Goal: Information Seeking & Learning: Learn about a topic

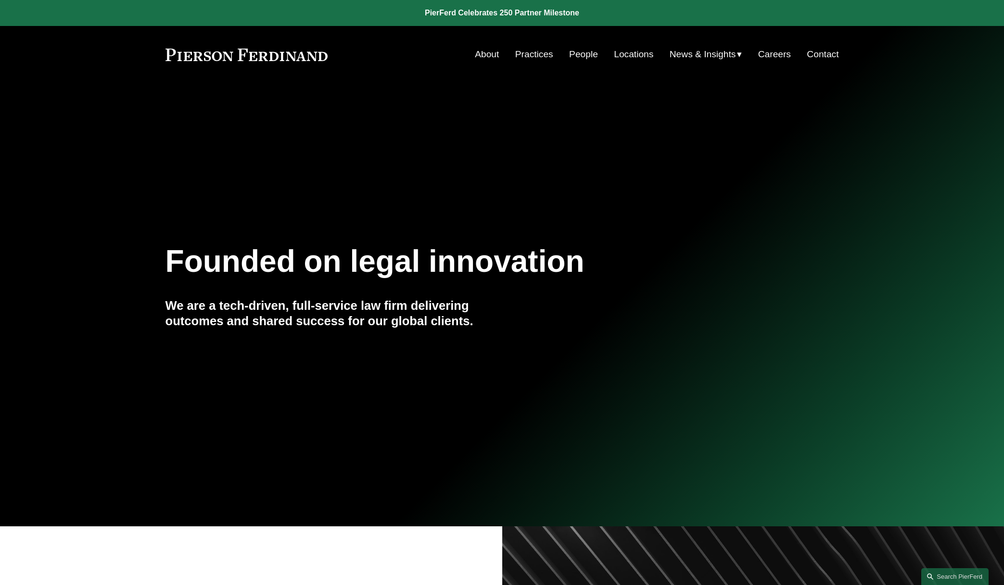
click at [573, 51] on link "People" at bounding box center [583, 54] width 29 height 18
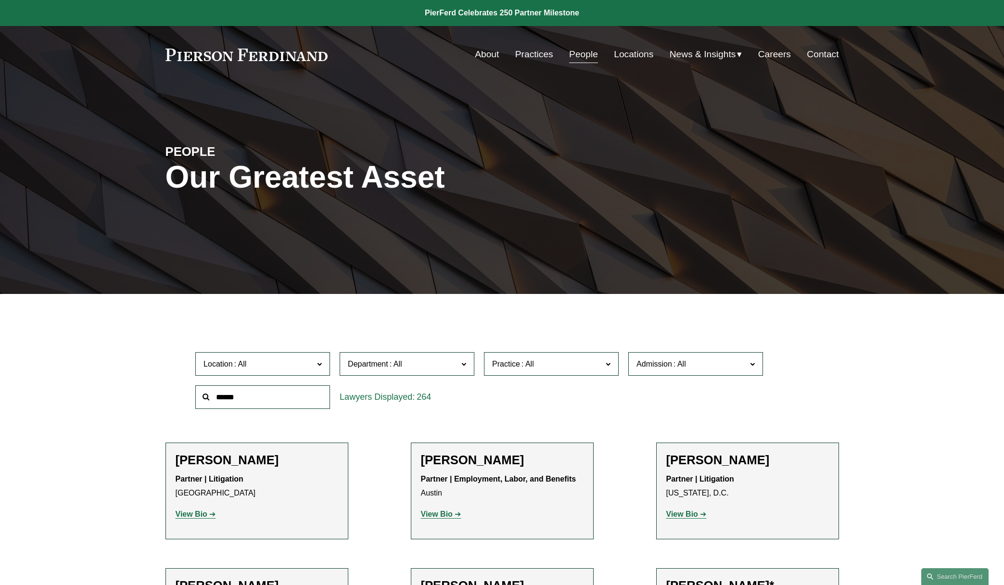
click at [601, 365] on span "Practice" at bounding box center [547, 363] width 110 height 13
click at [0, 0] on link "Immigration and Naturalization" at bounding box center [0, 0] width 0 height 0
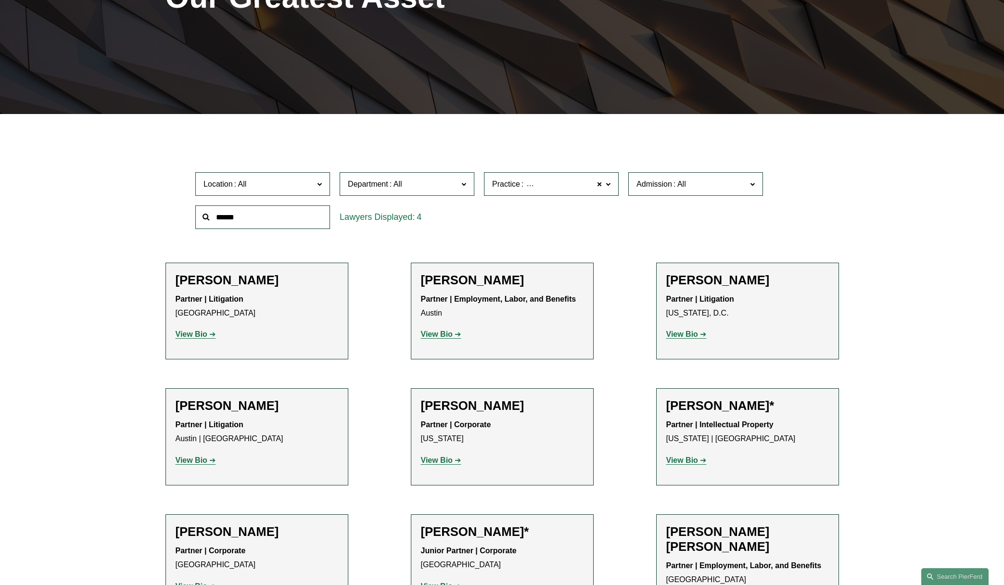
scroll to position [199, 0]
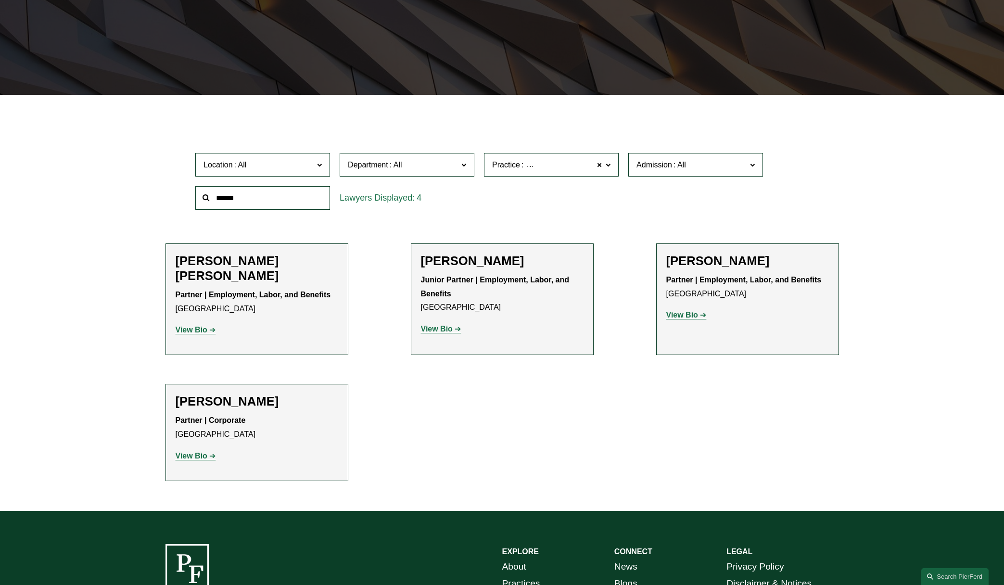
click at [273, 170] on span "Location" at bounding box center [258, 164] width 110 height 13
click at [680, 316] on strong "View Bio" at bounding box center [682, 315] width 32 height 8
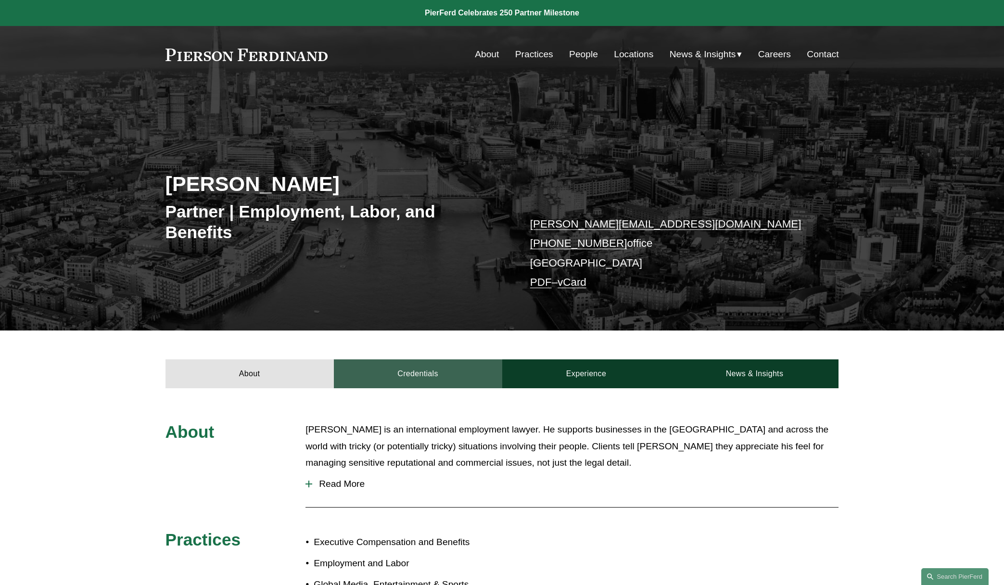
click at [451, 379] on link "Credentials" at bounding box center [418, 373] width 168 height 29
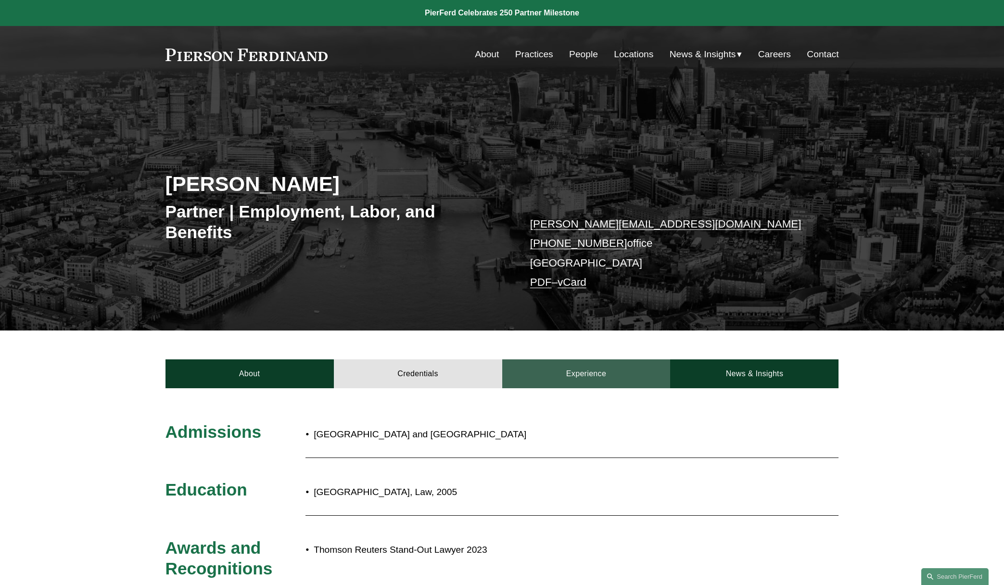
click at [583, 365] on link "Experience" at bounding box center [586, 373] width 168 height 29
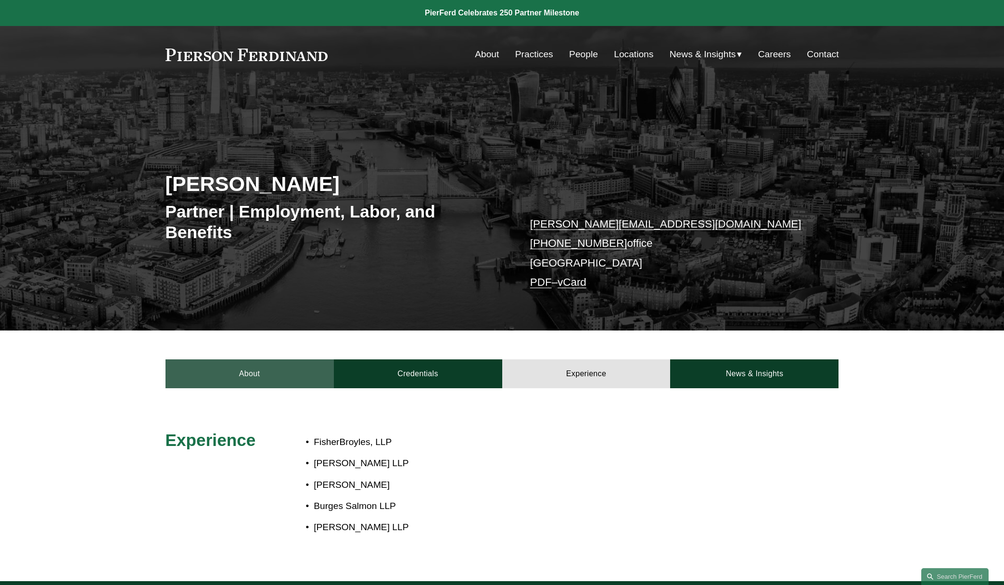
click at [241, 377] on link "About" at bounding box center [249, 373] width 168 height 29
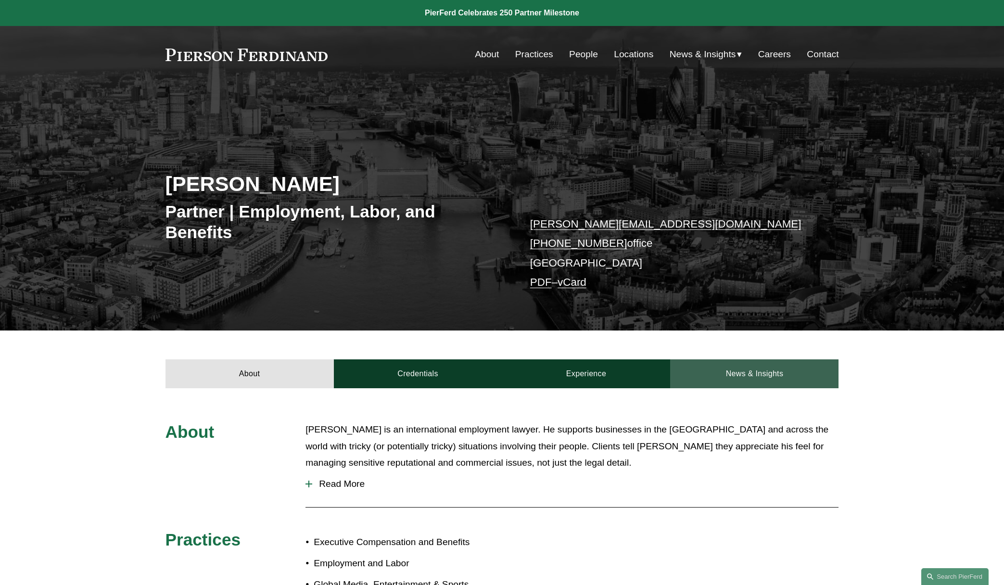
click at [742, 372] on link "News & Insights" at bounding box center [754, 373] width 168 height 29
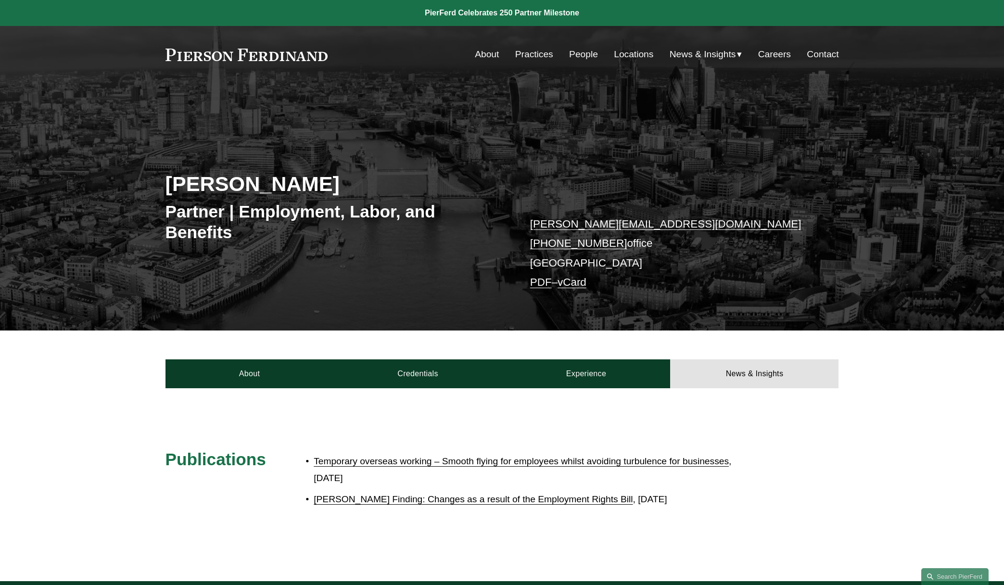
click at [453, 461] on link "Temporary overseas working – Smooth flying for employees whilst avoiding turbul…" at bounding box center [521, 461] width 415 height 10
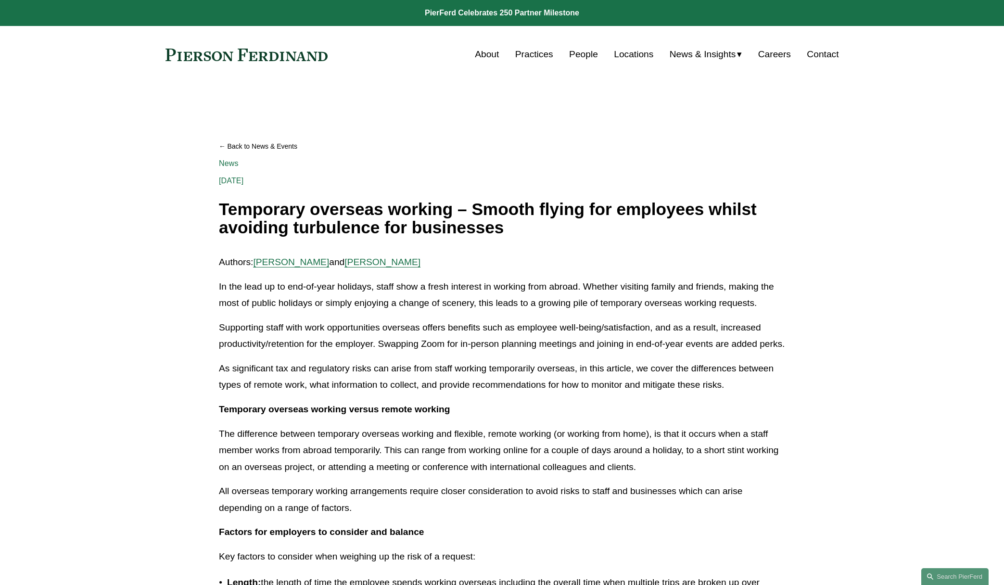
click at [375, 268] on p "Authors: Peter Finding and Sophie Fletcher Watson" at bounding box center [502, 262] width 566 height 17
click at [373, 263] on span "[PERSON_NAME]" at bounding box center [382, 262] width 76 height 10
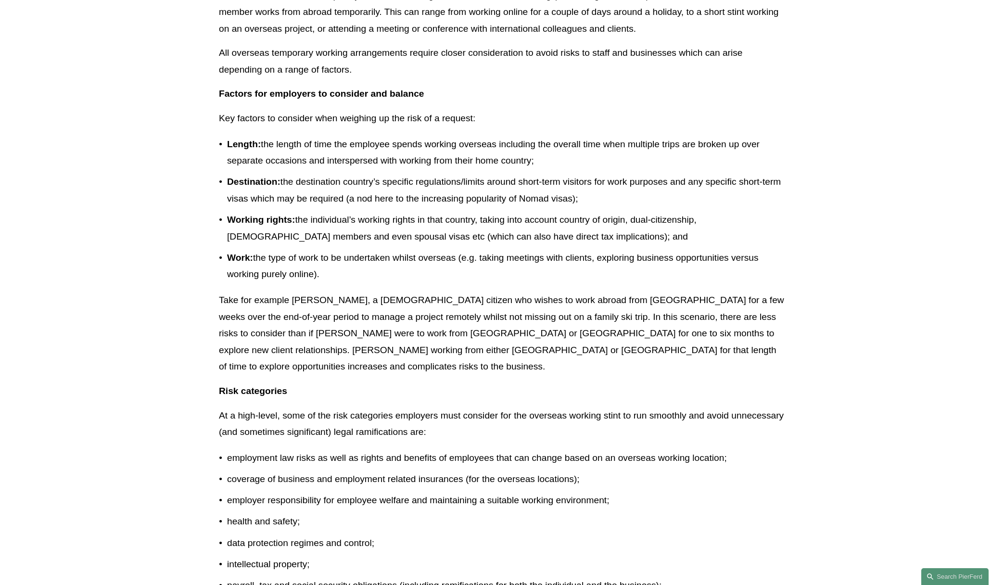
scroll to position [460, 0]
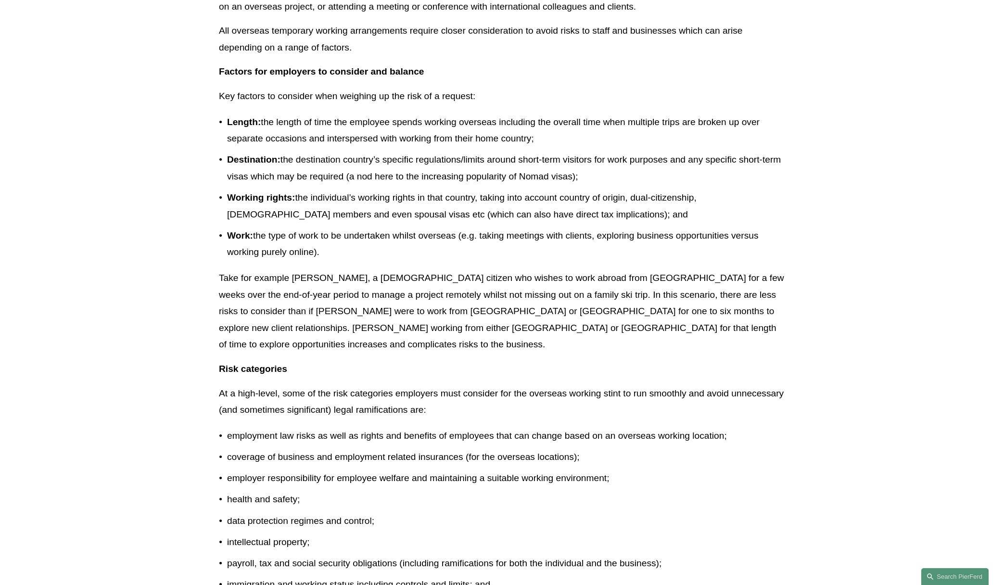
drag, startPoint x: 442, startPoint y: 285, endPoint x: 664, endPoint y: 345, distance: 229.6
click at [667, 345] on div "Authors: Peter Finding and Sophie Fletcher Watson In the lead up to end-of-year…" at bounding box center [502, 266] width 566 height 944
click at [659, 344] on p "Take for example Charlie, a British citizen who wishes to work abroad from Euro…" at bounding box center [502, 311] width 566 height 83
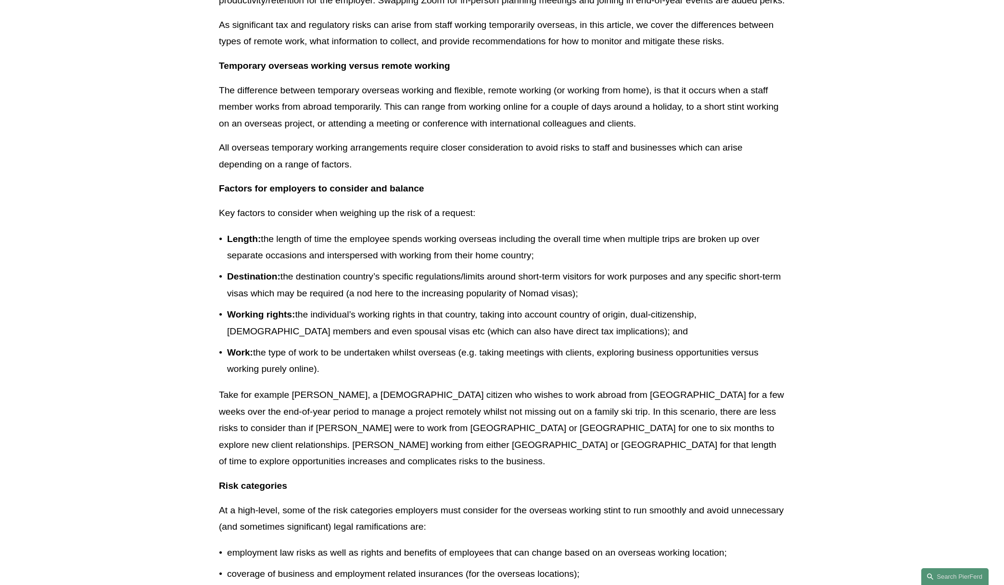
scroll to position [0, 0]
